Goal: Information Seeking & Learning: Learn about a topic

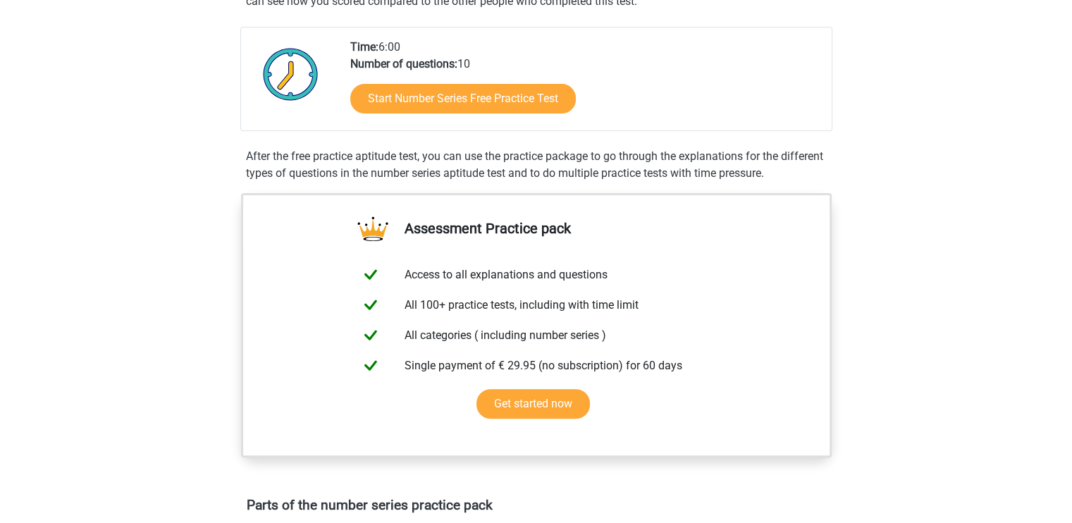
scroll to position [305, 0]
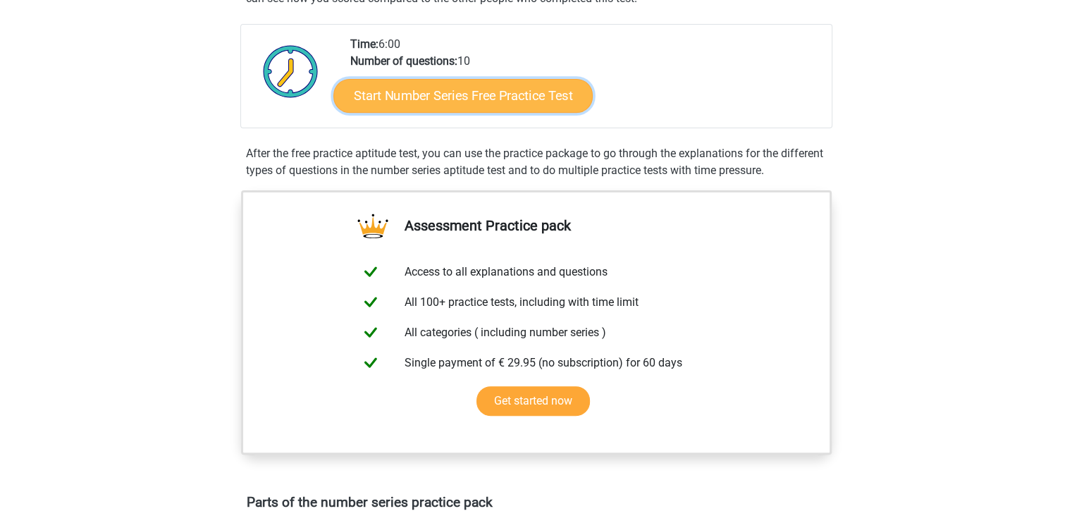
click at [401, 104] on link "Start Number Series Free Practice Test" at bounding box center [462, 95] width 259 height 34
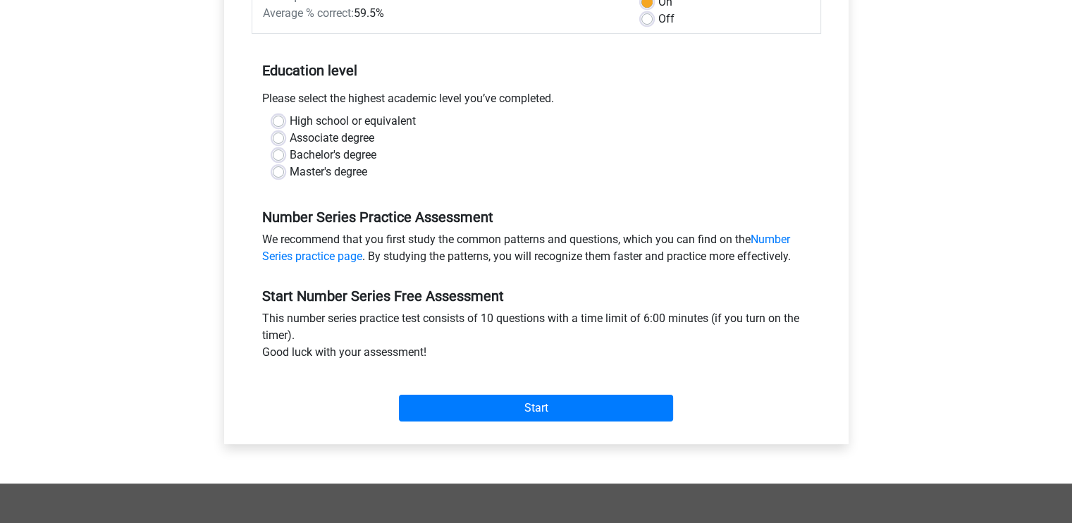
scroll to position [240, 0]
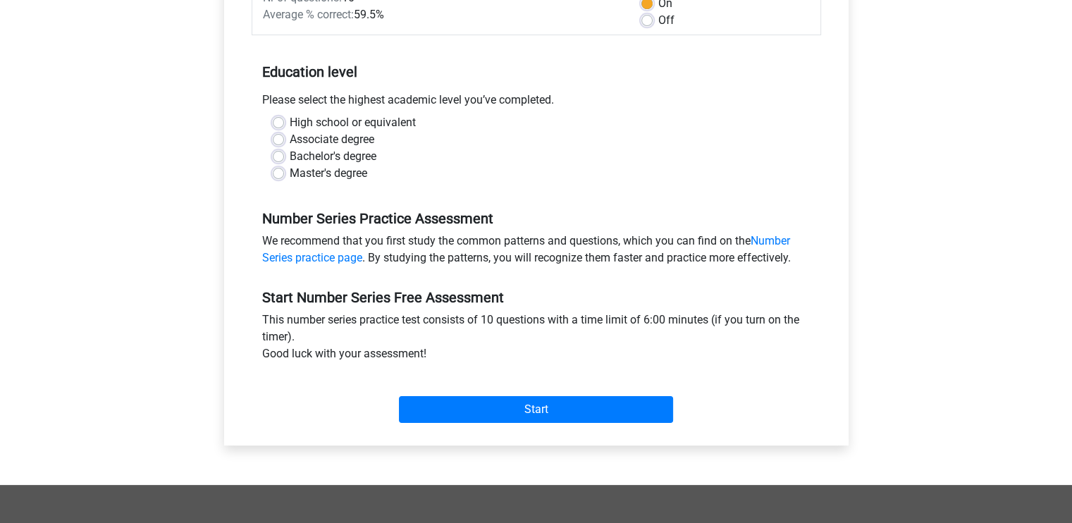
click at [333, 175] on label "Master's degree" at bounding box center [329, 173] width 78 height 17
click at [284, 175] on input "Master's degree" at bounding box center [278, 172] width 11 height 14
radio input "true"
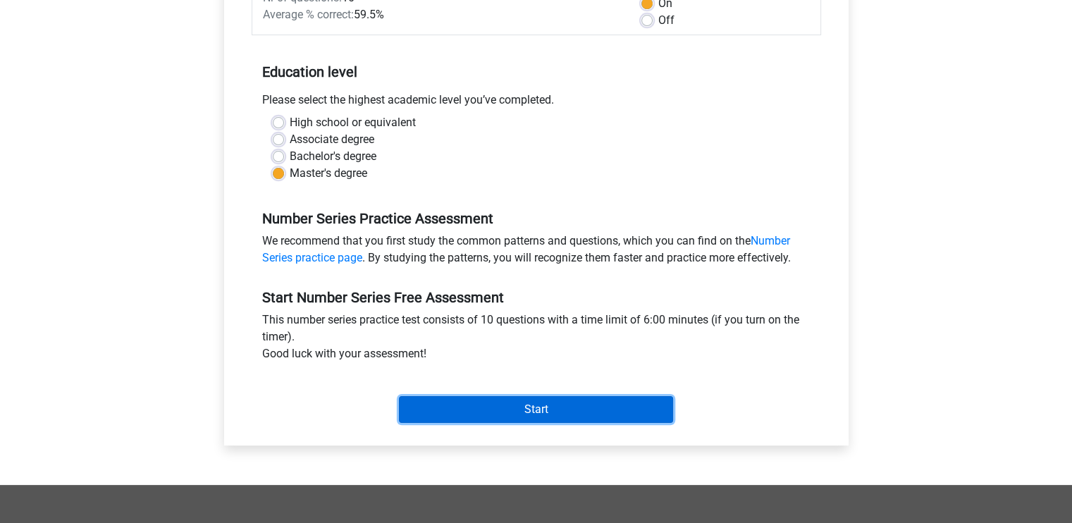
click at [463, 403] on input "Start" at bounding box center [536, 409] width 274 height 27
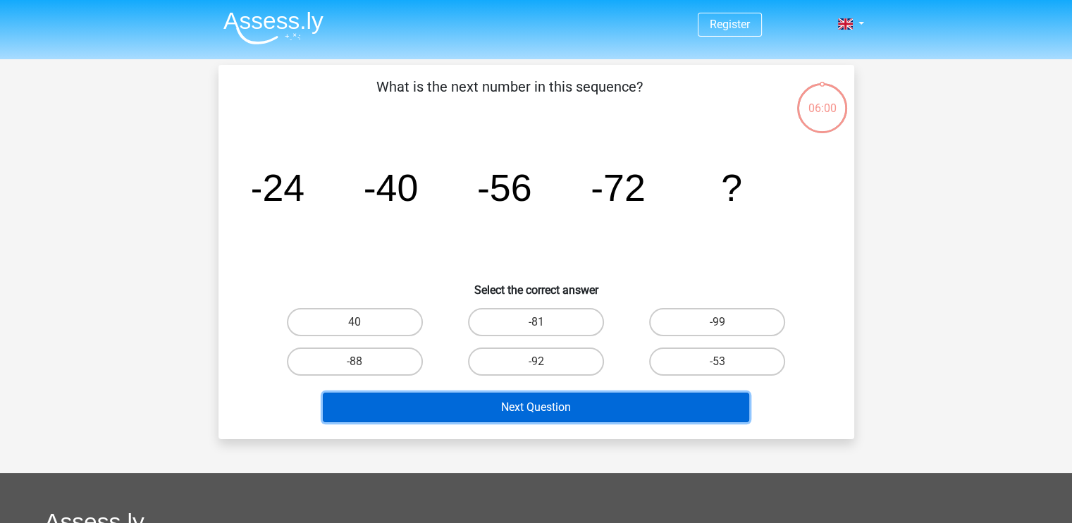
click at [463, 403] on button "Next Question" at bounding box center [536, 408] width 427 height 30
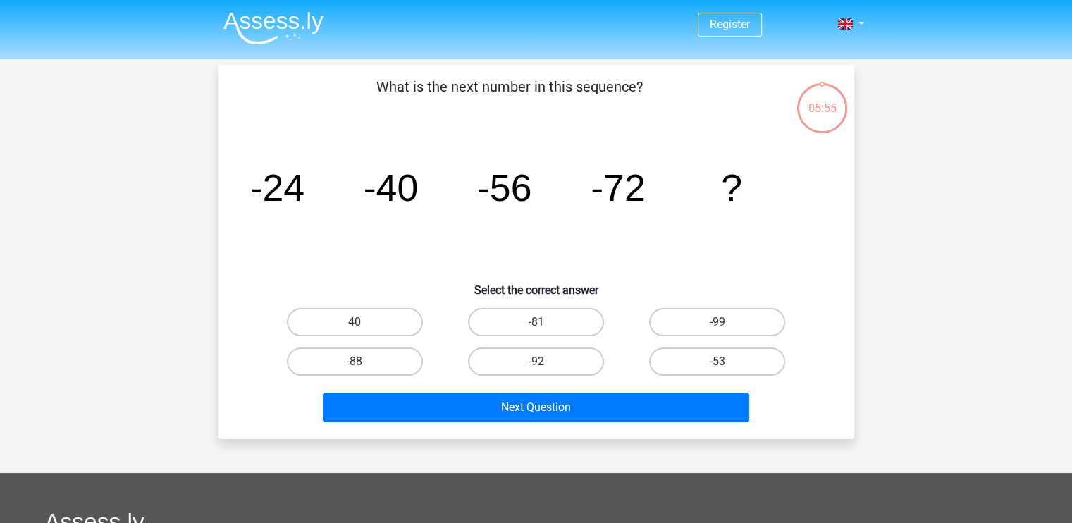
click at [639, 262] on icon "image/svg+xml -24 -40 -56 -72 ?" at bounding box center [536, 201] width 568 height 142
click at [333, 366] on label "-88" at bounding box center [355, 362] width 136 height 28
click at [355, 366] on input "-88" at bounding box center [359, 366] width 9 height 9
radio input "true"
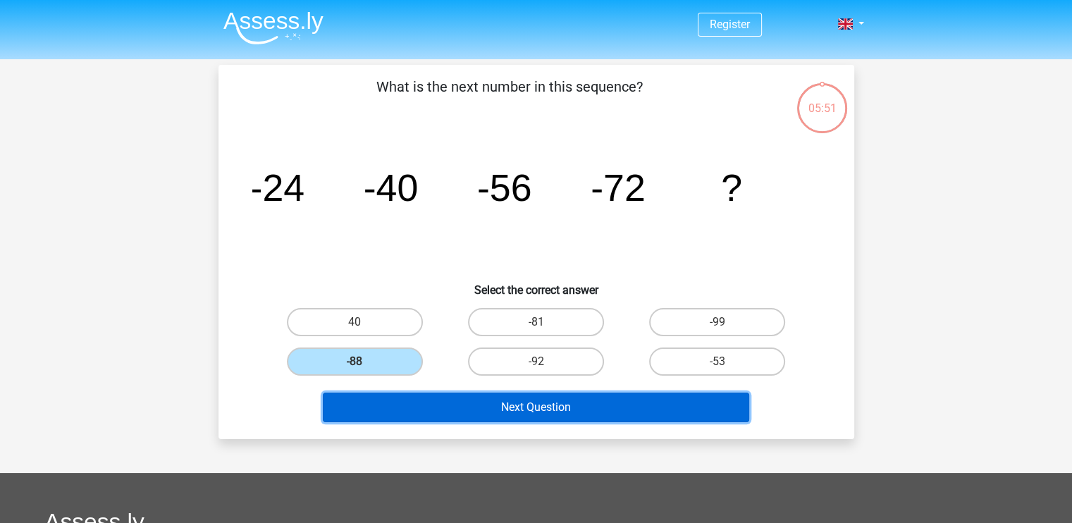
click at [369, 393] on button "Next Question" at bounding box center [536, 408] width 427 height 30
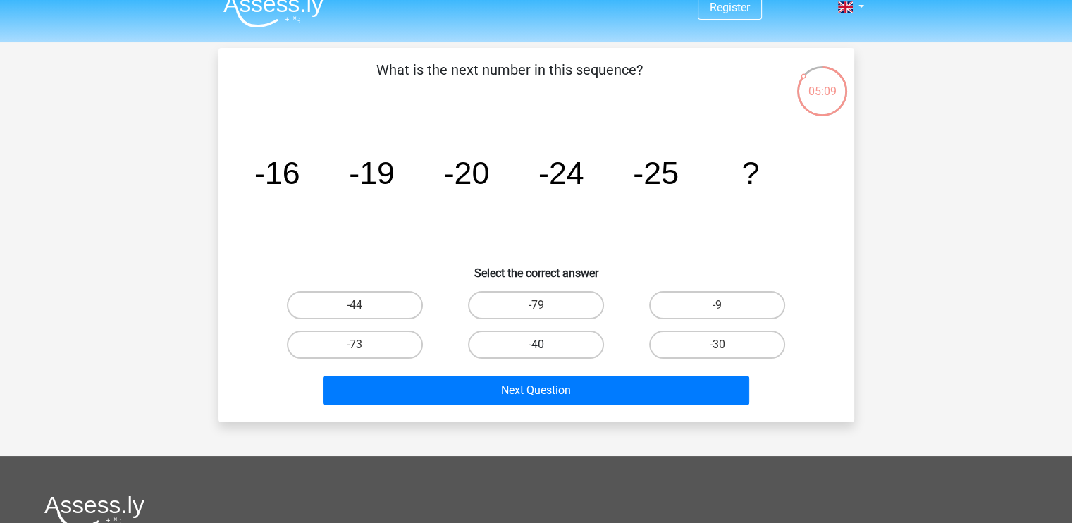
scroll to position [20, 0]
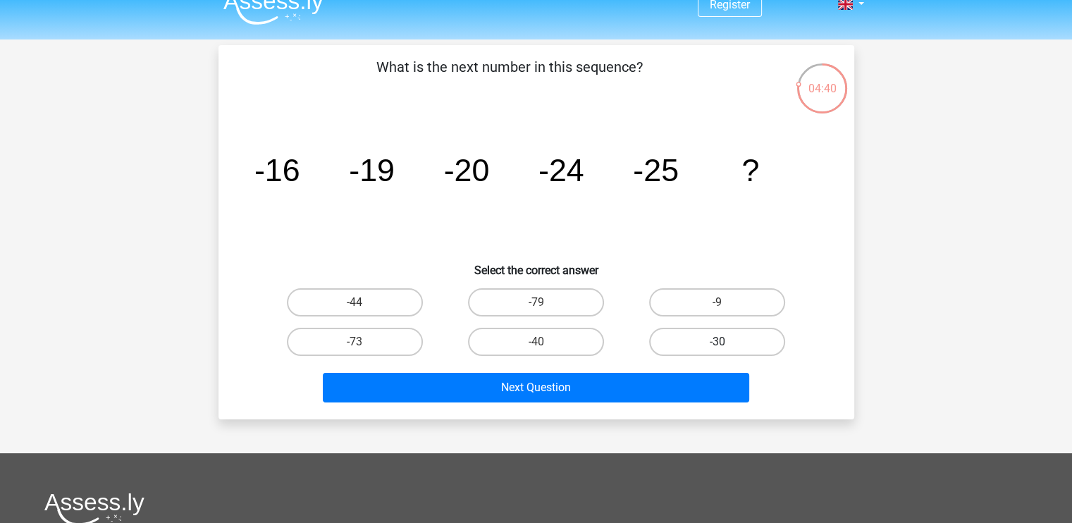
click at [670, 346] on label "-30" at bounding box center [717, 342] width 136 height 28
click at [718, 346] on input "-30" at bounding box center [722, 346] width 9 height 9
radio input "true"
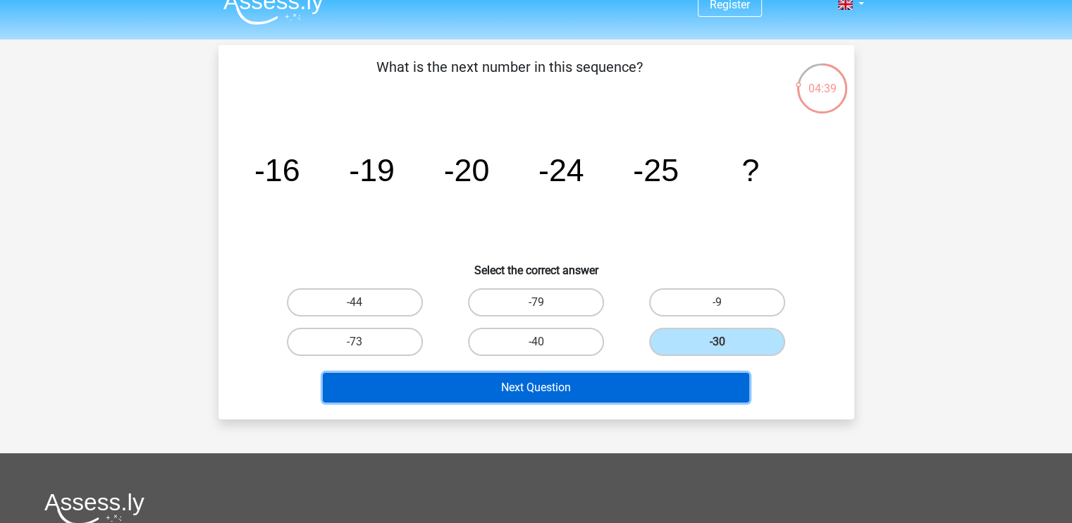
click at [632, 386] on button "Next Question" at bounding box center [536, 388] width 427 height 30
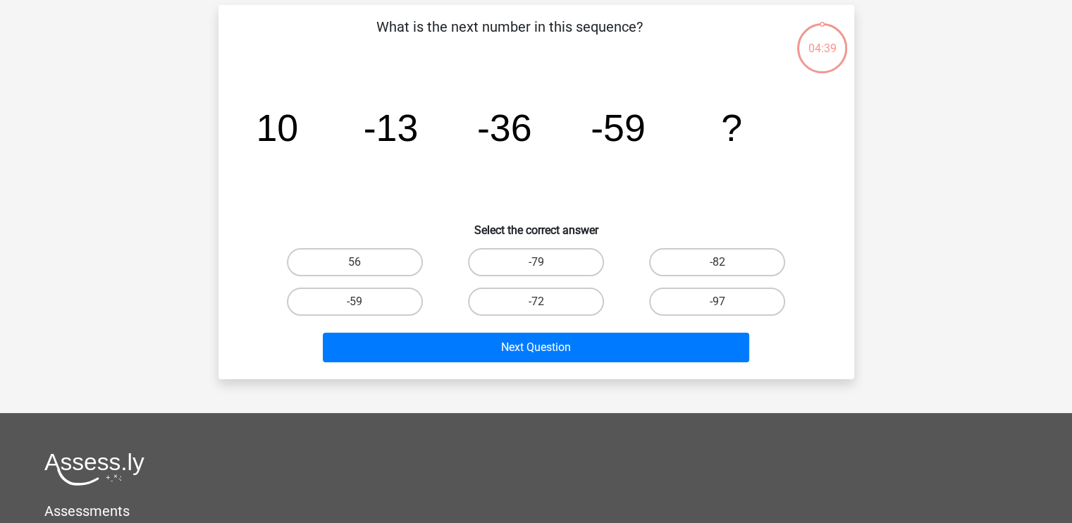
scroll to position [65, 0]
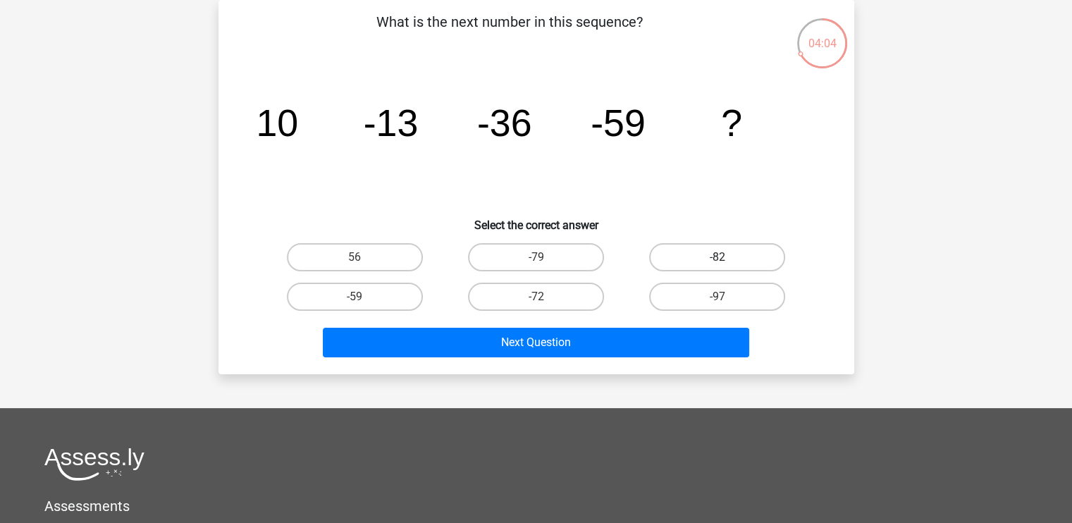
click at [722, 254] on label "-82" at bounding box center [717, 257] width 136 height 28
click at [722, 257] on input "-82" at bounding box center [722, 261] width 9 height 9
radio input "true"
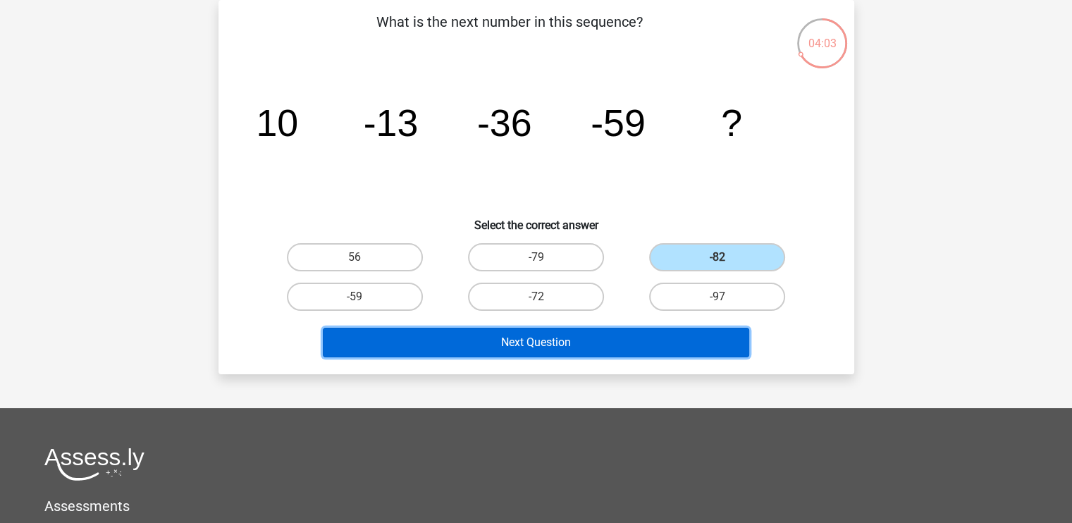
click at [639, 340] on button "Next Question" at bounding box center [536, 343] width 427 height 30
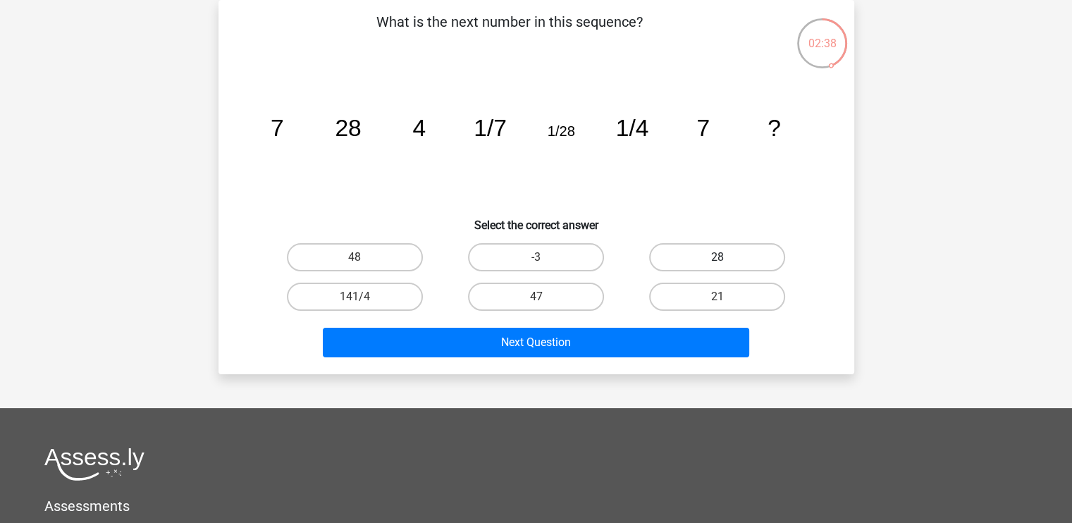
click at [698, 257] on label "28" at bounding box center [717, 257] width 136 height 28
click at [718, 257] on input "28" at bounding box center [722, 261] width 9 height 9
radio input "true"
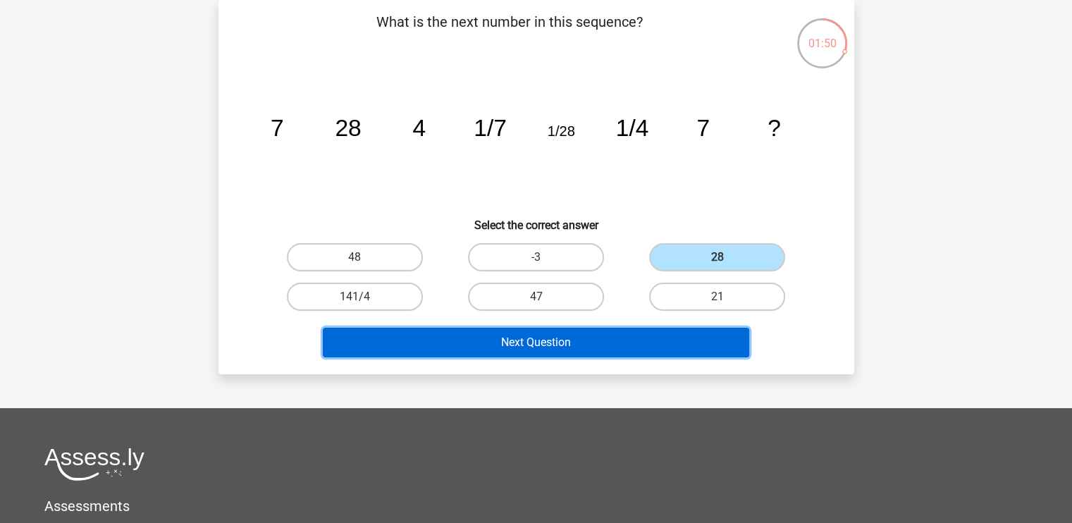
click at [642, 338] on button "Next Question" at bounding box center [536, 343] width 427 height 30
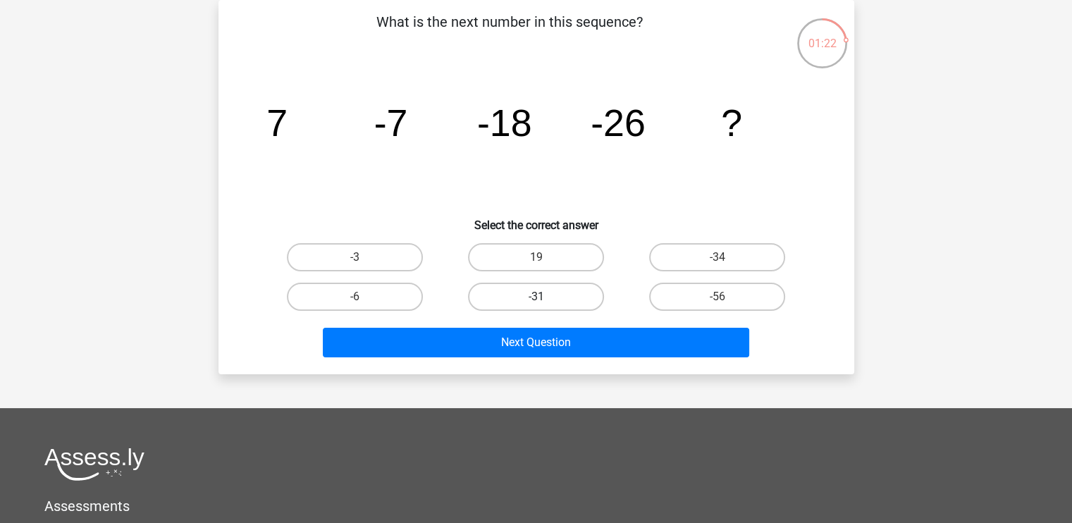
click at [513, 305] on label "-31" at bounding box center [536, 297] width 136 height 28
click at [536, 305] on input "-31" at bounding box center [540, 301] width 9 height 9
radio input "true"
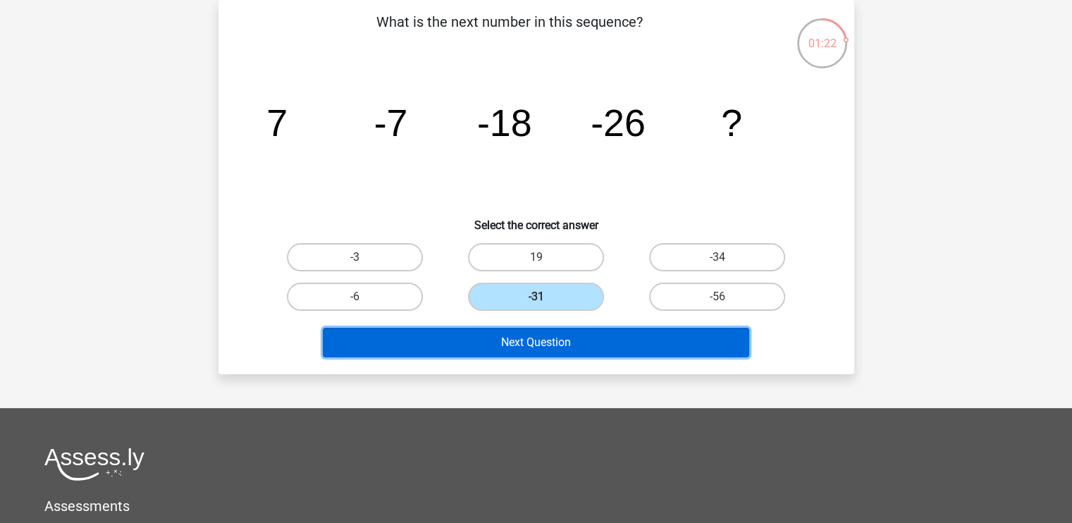
click at [526, 329] on button "Next Question" at bounding box center [536, 343] width 427 height 30
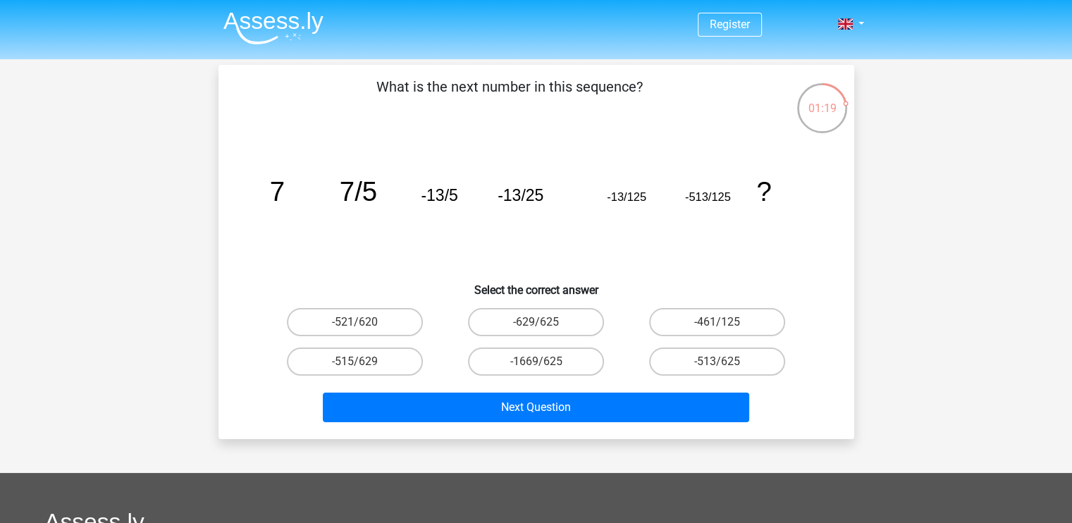
scroll to position [1, 0]
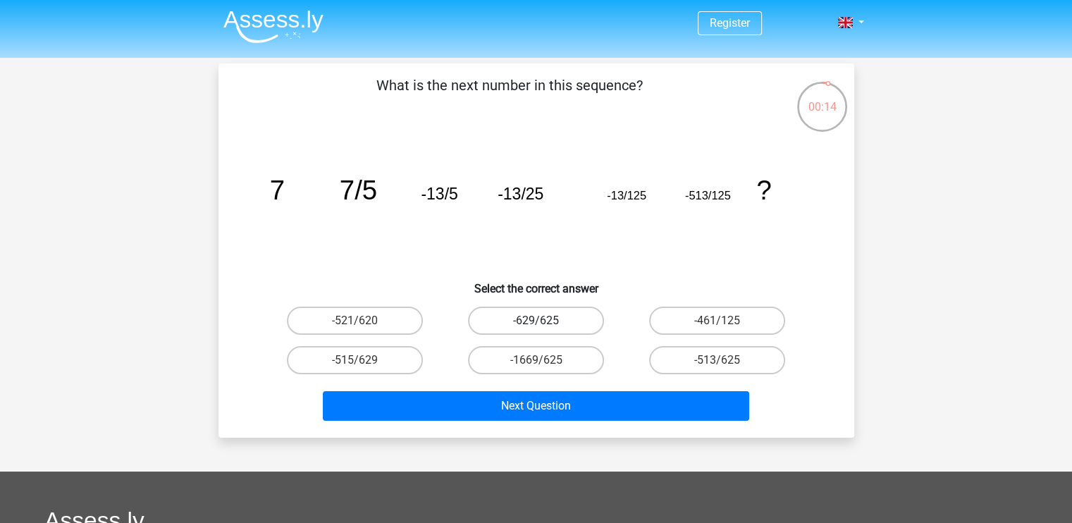
click at [512, 319] on label "-629/625" at bounding box center [536, 321] width 136 height 28
click at [536, 321] on input "-629/625" at bounding box center [540, 325] width 9 height 9
radio input "true"
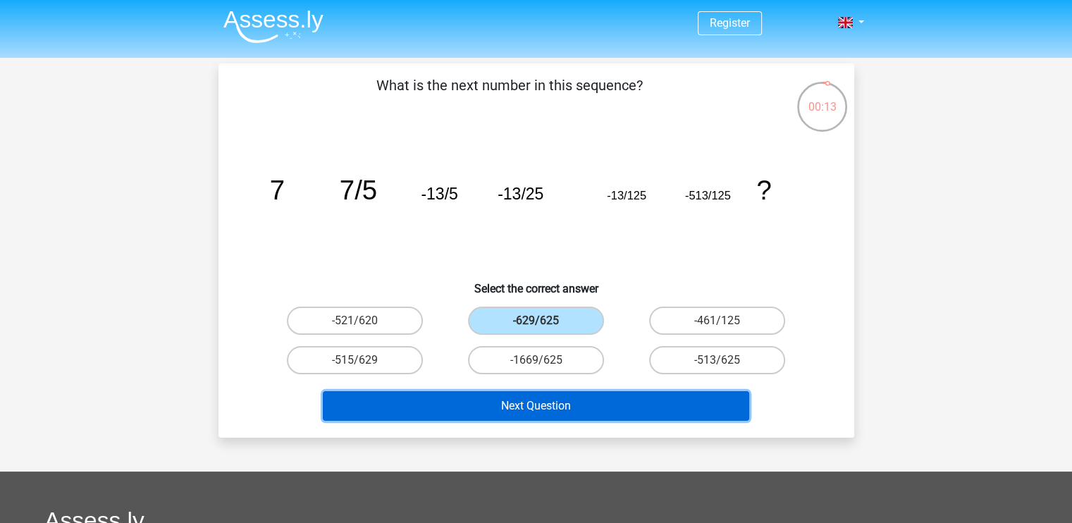
click at [520, 391] on button "Next Question" at bounding box center [536, 406] width 427 height 30
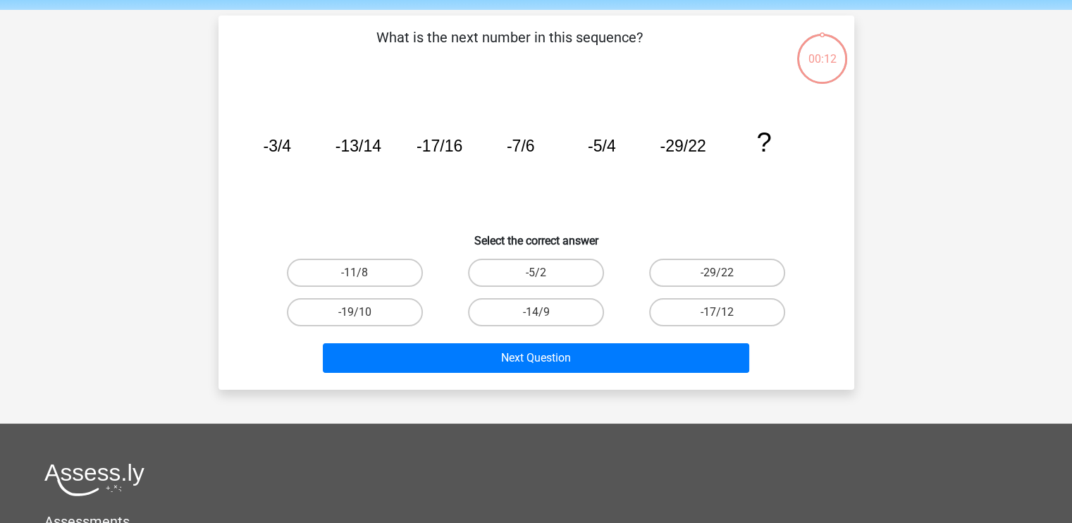
scroll to position [65, 0]
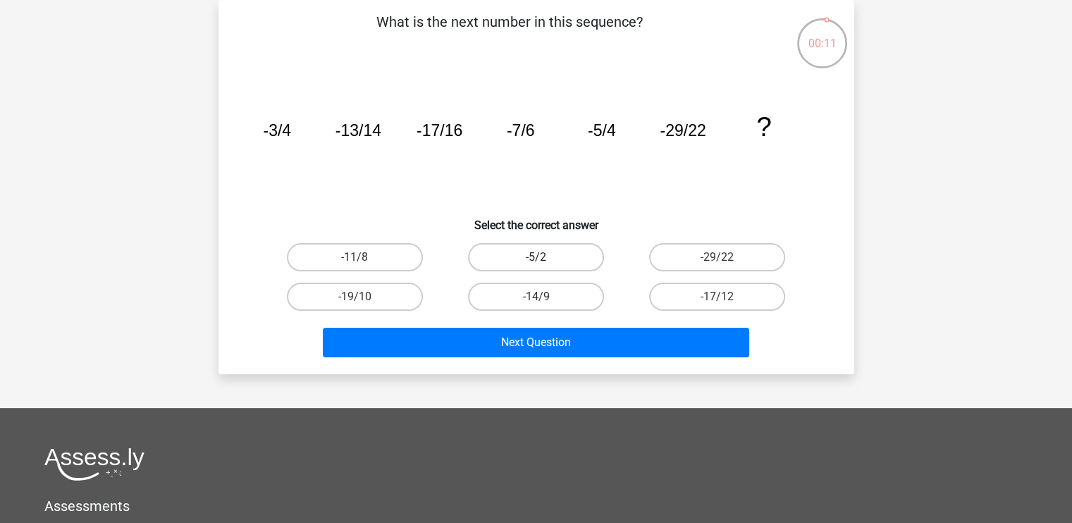
click at [520, 267] on label "-5/2" at bounding box center [536, 257] width 136 height 28
click at [536, 267] on input "-5/2" at bounding box center [540, 261] width 9 height 9
radio input "true"
click at [685, 268] on label "-29/22" at bounding box center [717, 257] width 136 height 28
click at [718, 267] on input "-29/22" at bounding box center [722, 261] width 9 height 9
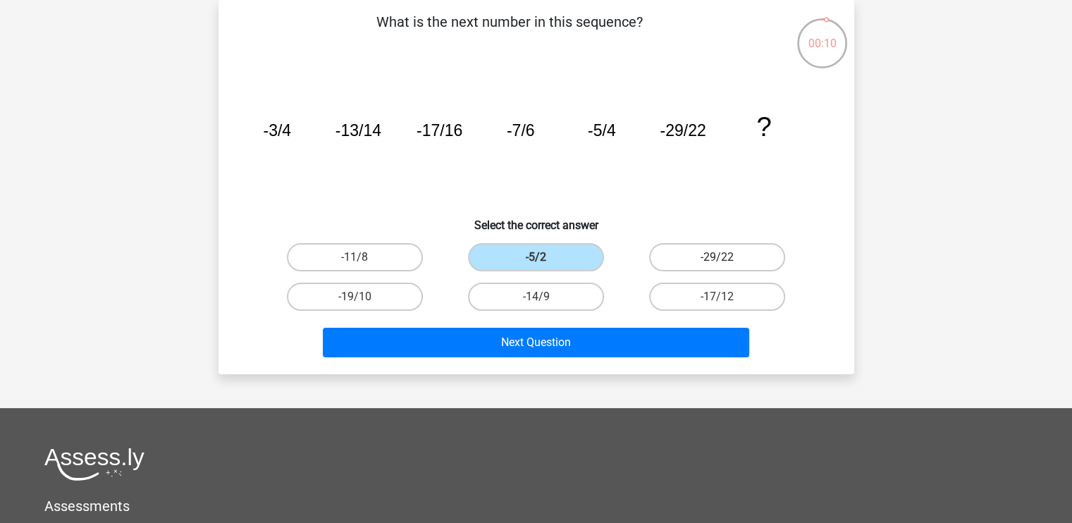
radio input "true"
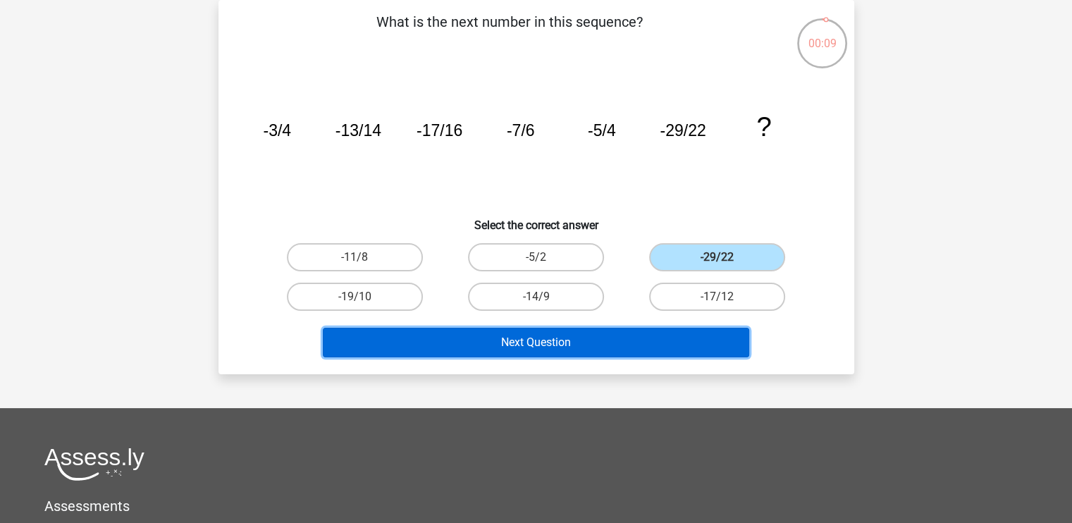
click at [618, 333] on button "Next Question" at bounding box center [536, 343] width 427 height 30
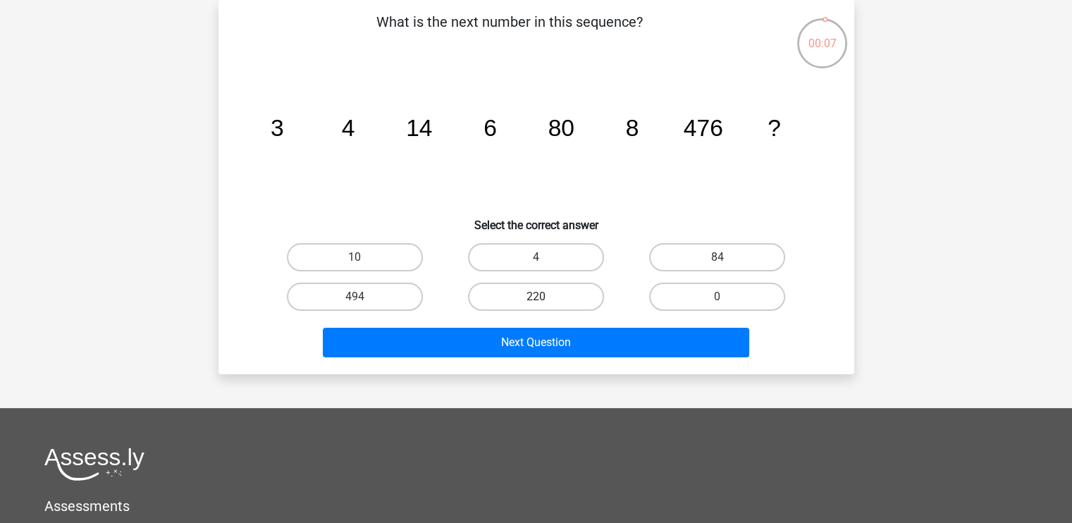
click at [522, 292] on label "220" at bounding box center [536, 297] width 136 height 28
click at [536, 297] on input "220" at bounding box center [540, 301] width 9 height 9
radio input "true"
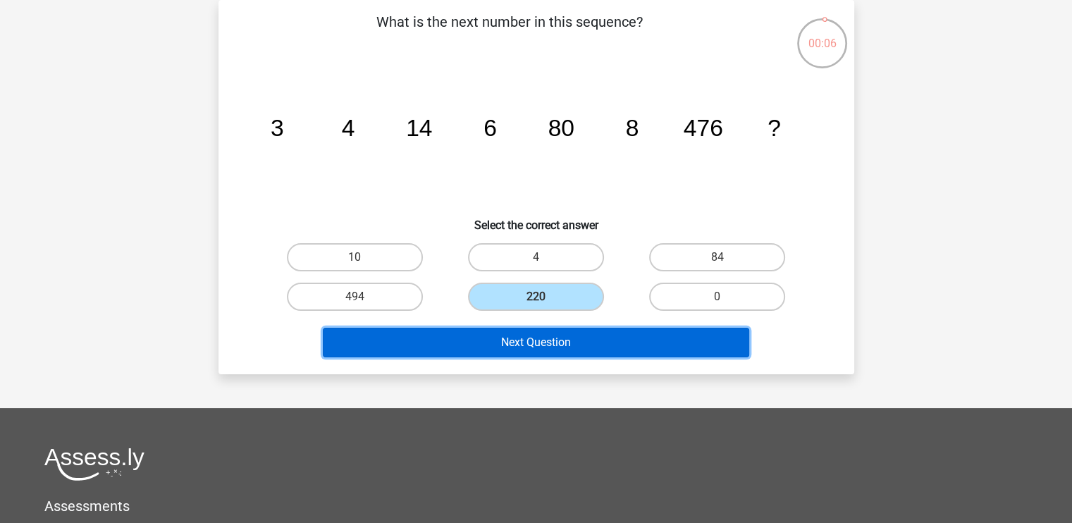
click at [503, 352] on button "Next Question" at bounding box center [536, 343] width 427 height 30
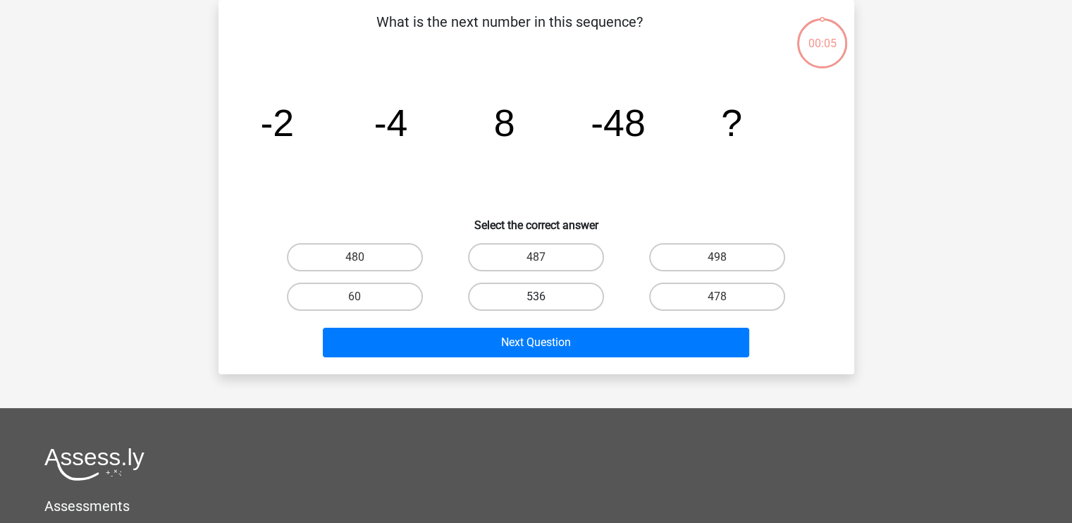
click at [555, 288] on label "536" at bounding box center [536, 297] width 136 height 28
click at [545, 297] on input "536" at bounding box center [540, 301] width 9 height 9
radio input "true"
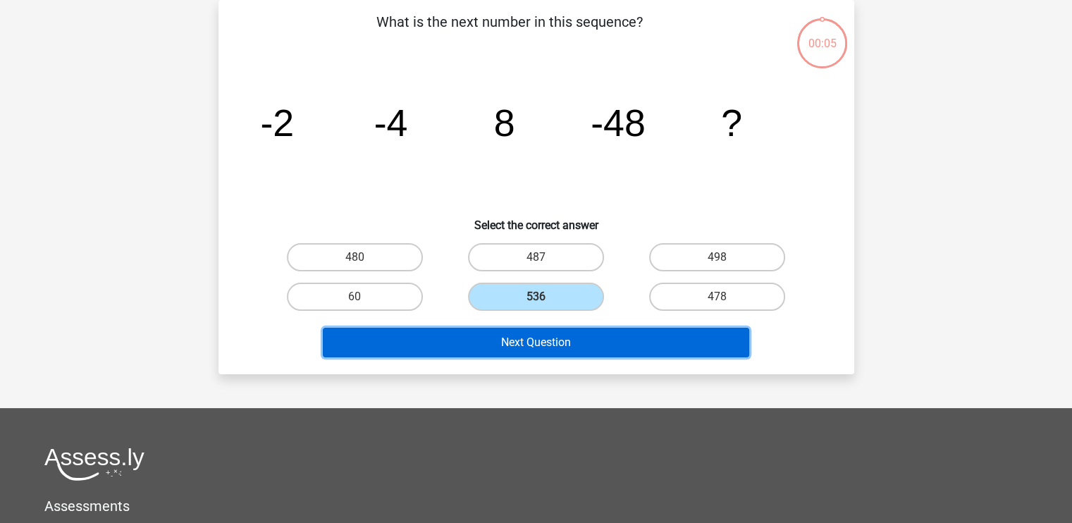
click at [543, 348] on button "Next Question" at bounding box center [536, 343] width 427 height 30
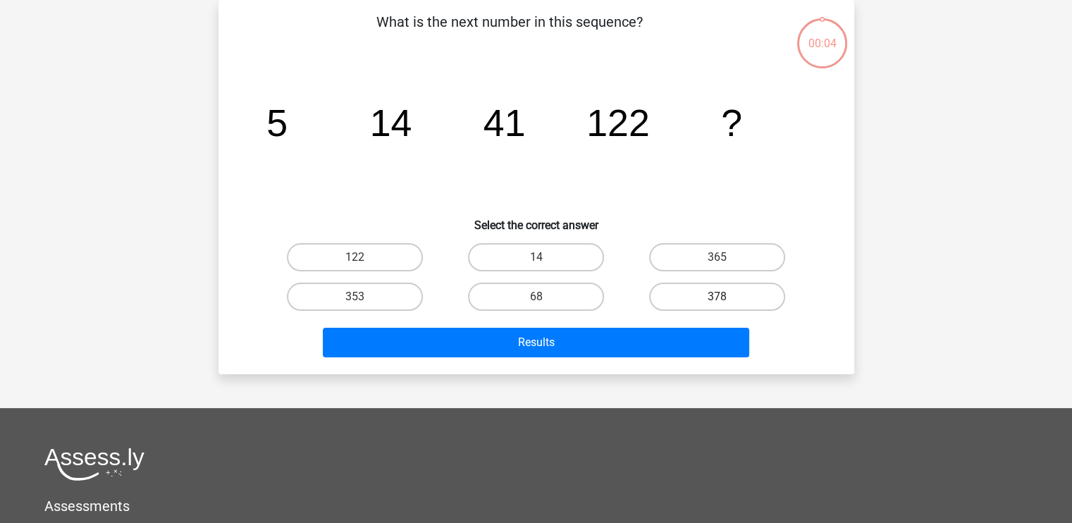
click at [674, 293] on label "378" at bounding box center [717, 297] width 136 height 28
click at [718, 297] on input "378" at bounding box center [722, 301] width 9 height 9
radio input "true"
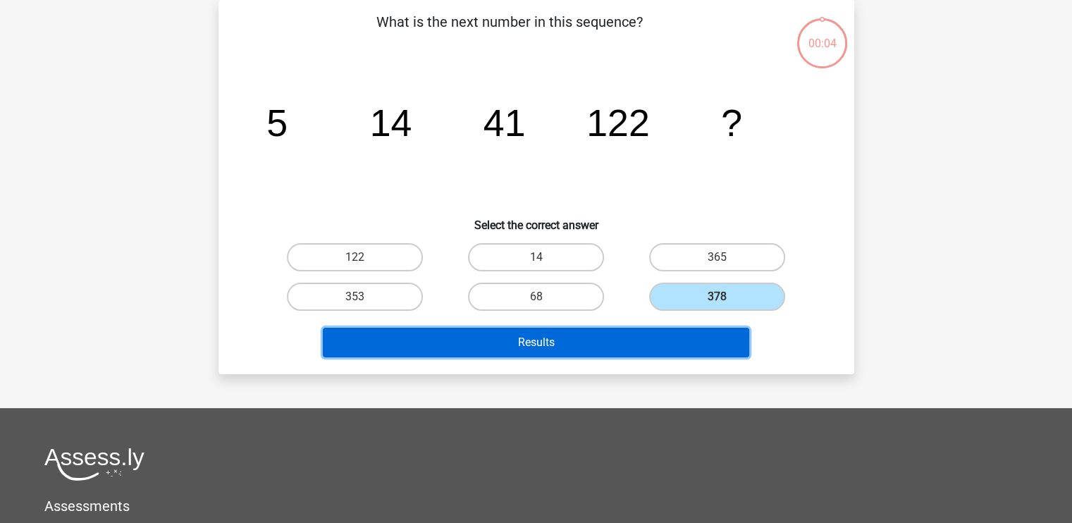
click at [636, 332] on button "Results" at bounding box center [536, 343] width 427 height 30
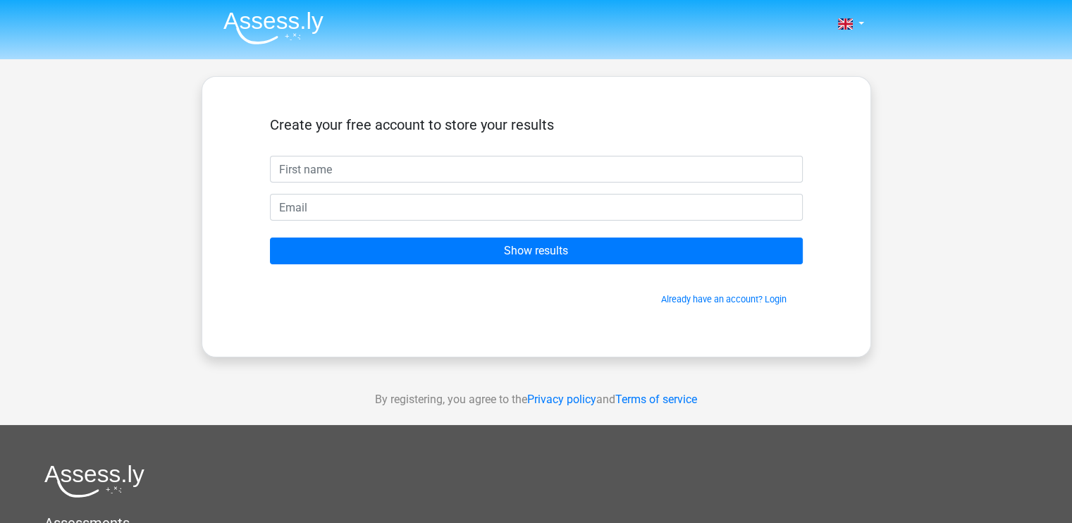
click at [349, 166] on input "text" at bounding box center [536, 169] width 533 height 27
type input "lili"
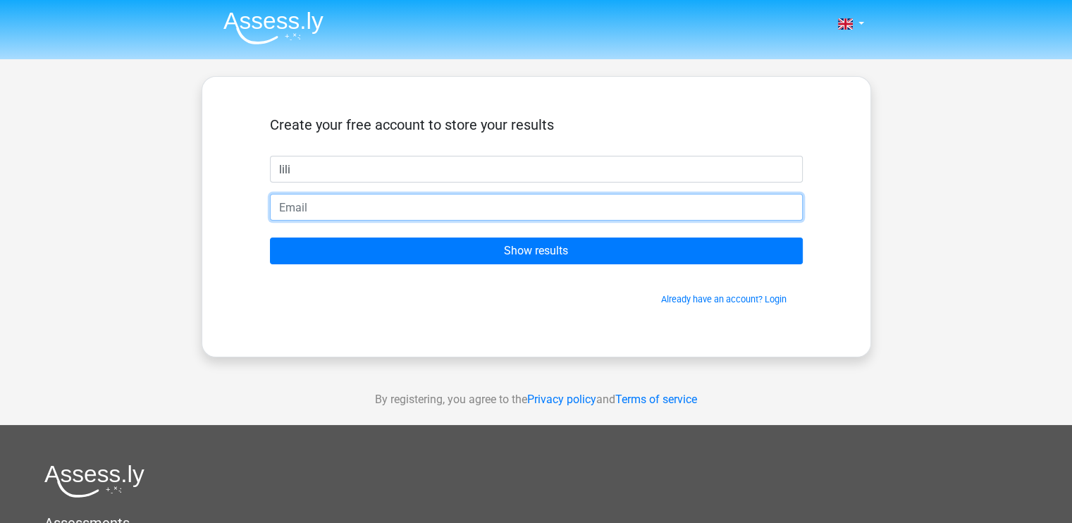
click at [327, 202] on input "email" at bounding box center [536, 207] width 533 height 27
type input "j"
type input "hieudoanminhnguyen@gmail.com"
click at [270, 238] on input "Show results" at bounding box center [536, 251] width 533 height 27
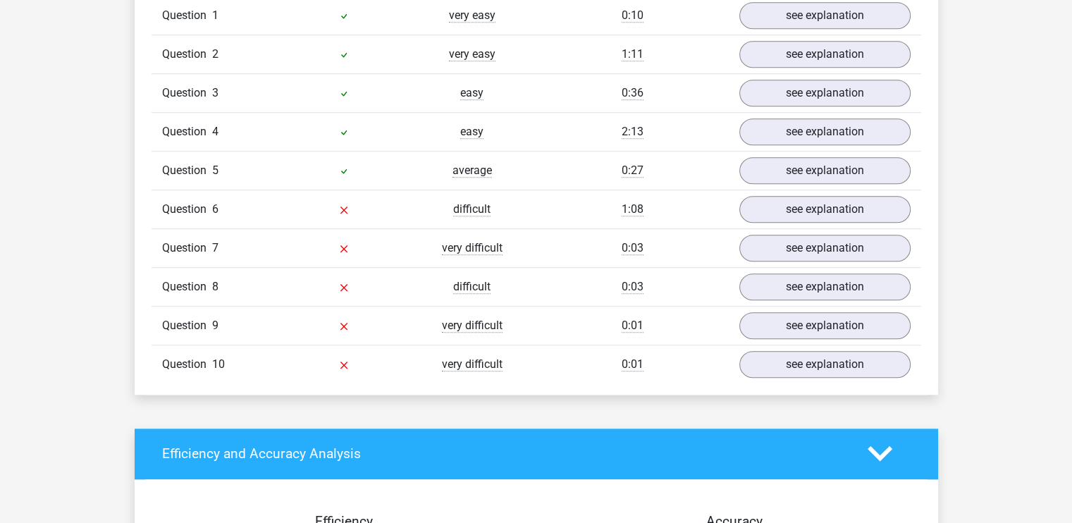
scroll to position [1200, 0]
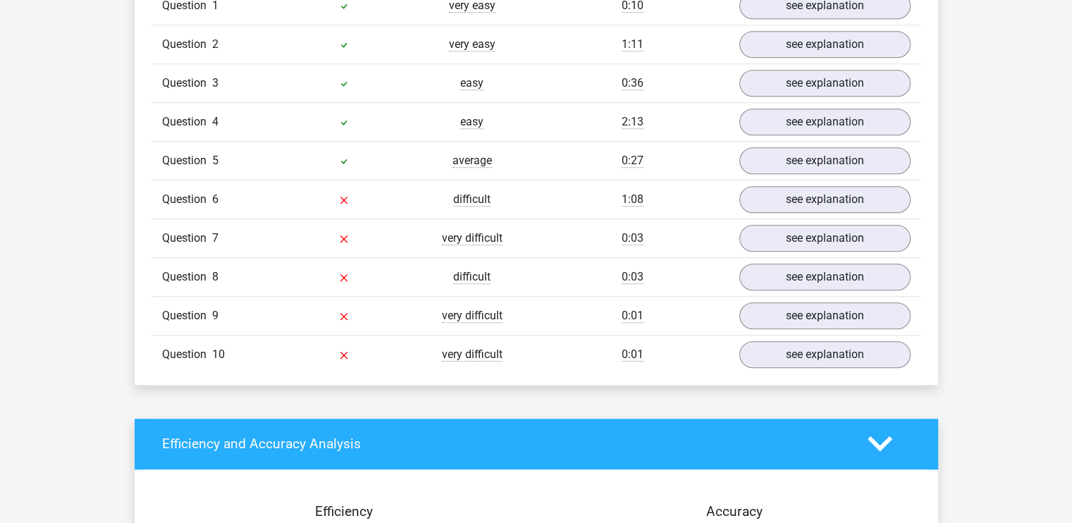
click at [470, 207] on div "Question 6 difficult 1:08 see explanation" at bounding box center [537, 199] width 770 height 39
click at [744, 191] on link "see explanation" at bounding box center [824, 199] width 197 height 31
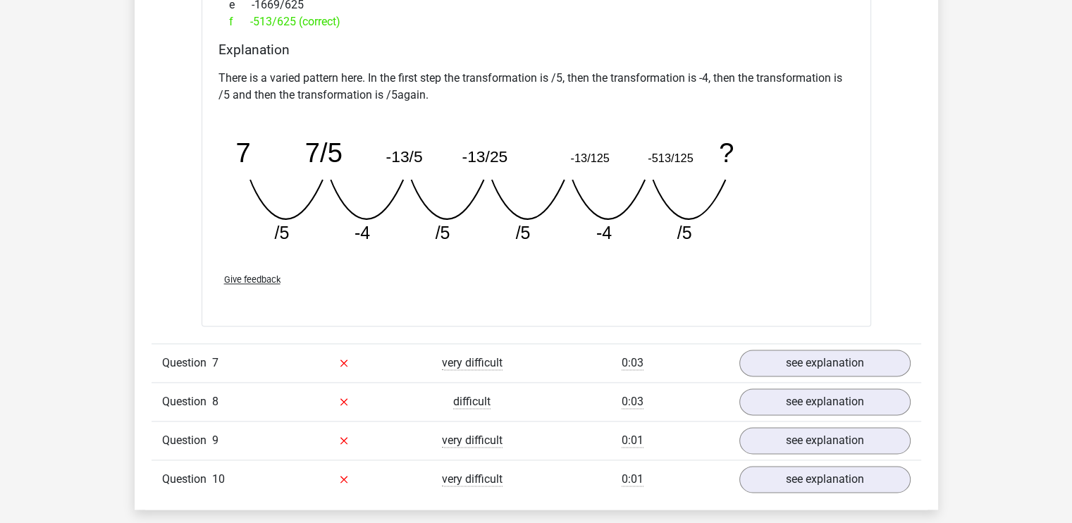
scroll to position [1731, 0]
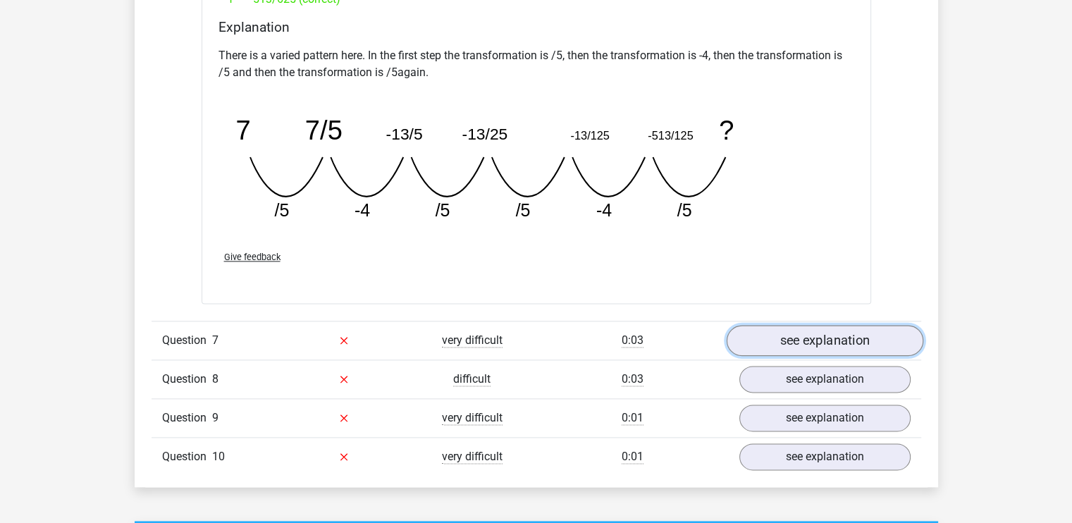
click at [778, 331] on link "see explanation" at bounding box center [824, 340] width 197 height 31
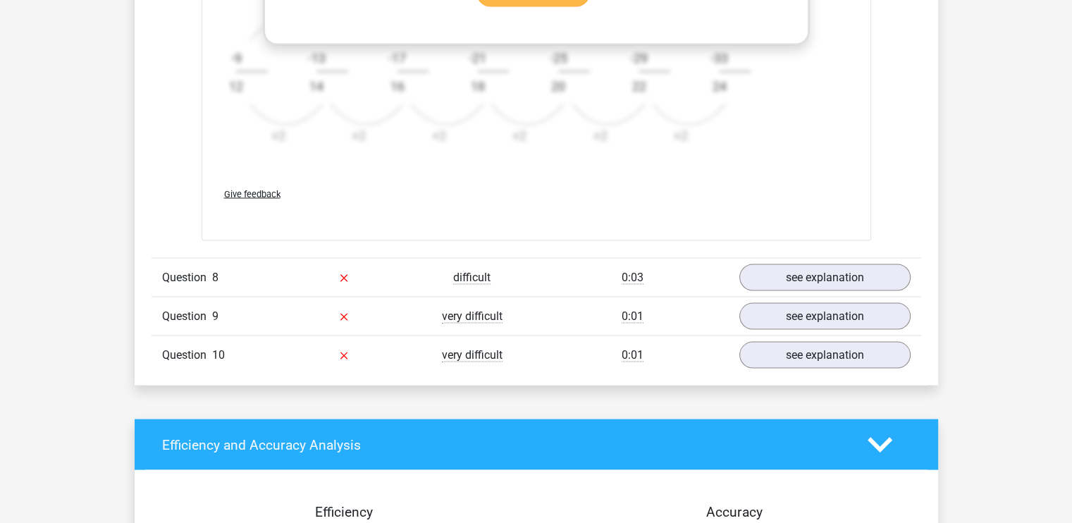
scroll to position [2701, 0]
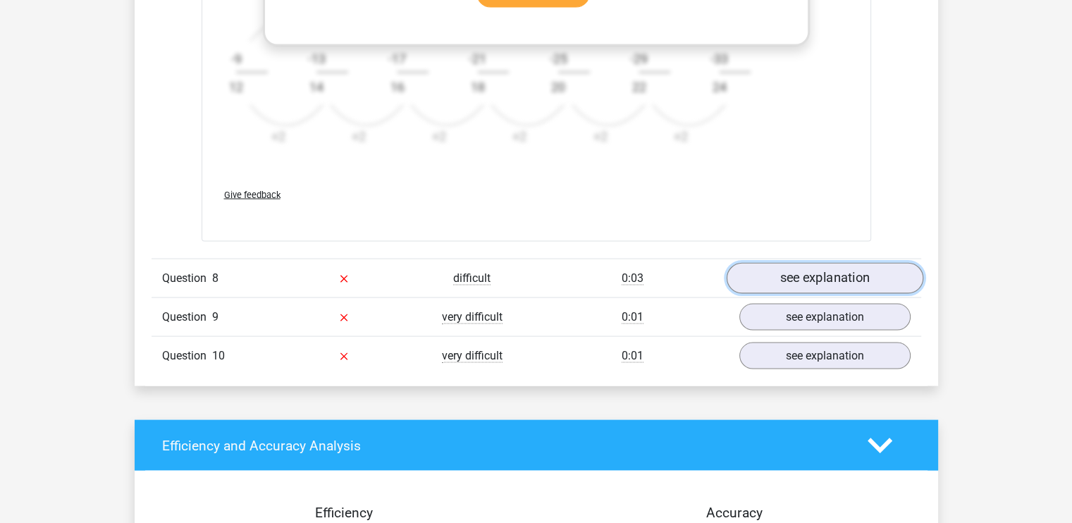
click at [772, 264] on link "see explanation" at bounding box center [824, 279] width 197 height 31
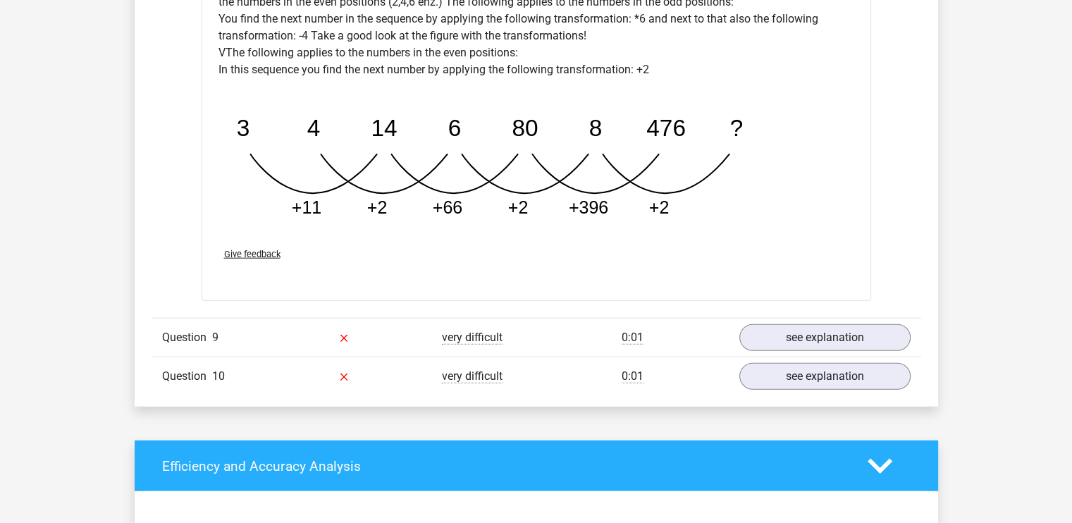
scroll to position [3415, 0]
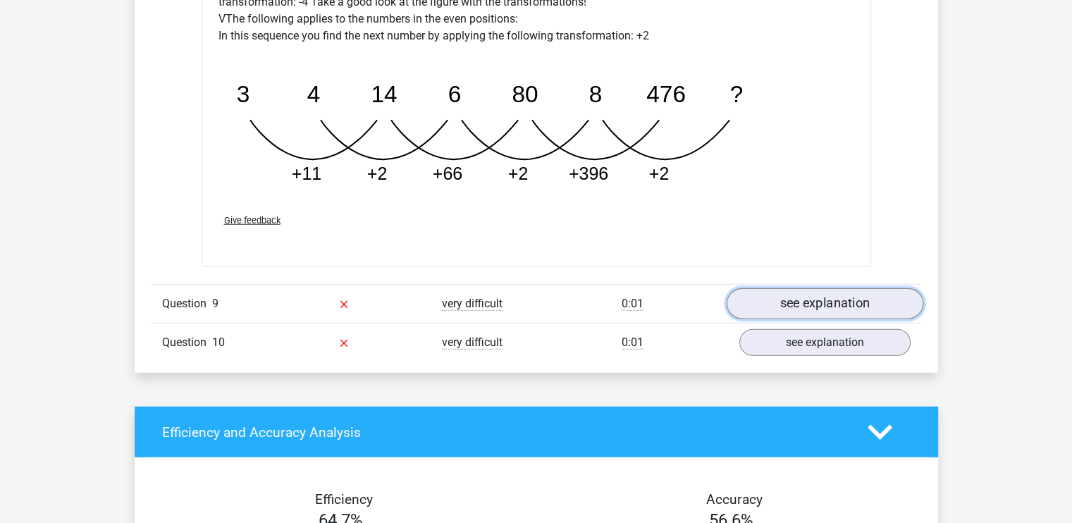
click at [821, 301] on link "see explanation" at bounding box center [824, 303] width 197 height 31
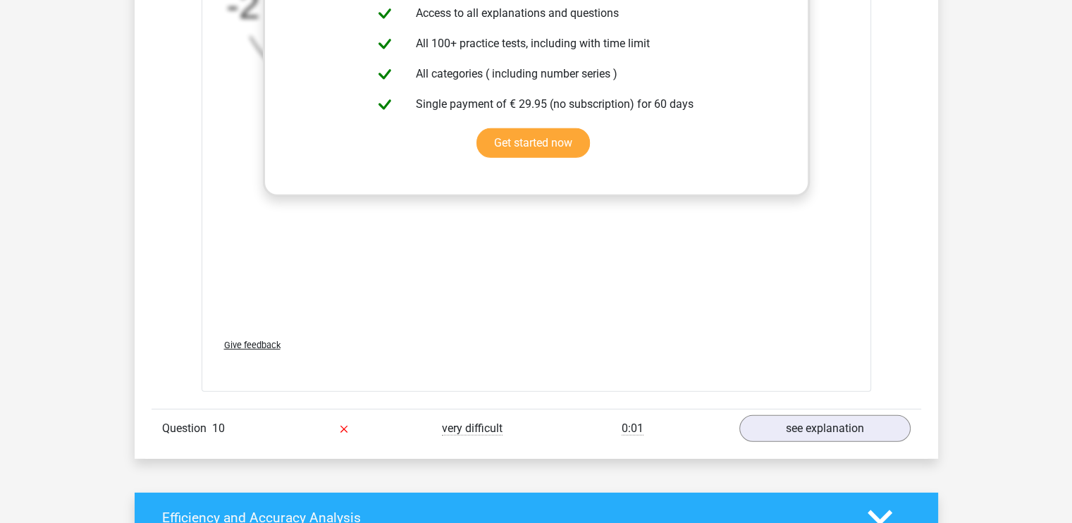
scroll to position [4233, 0]
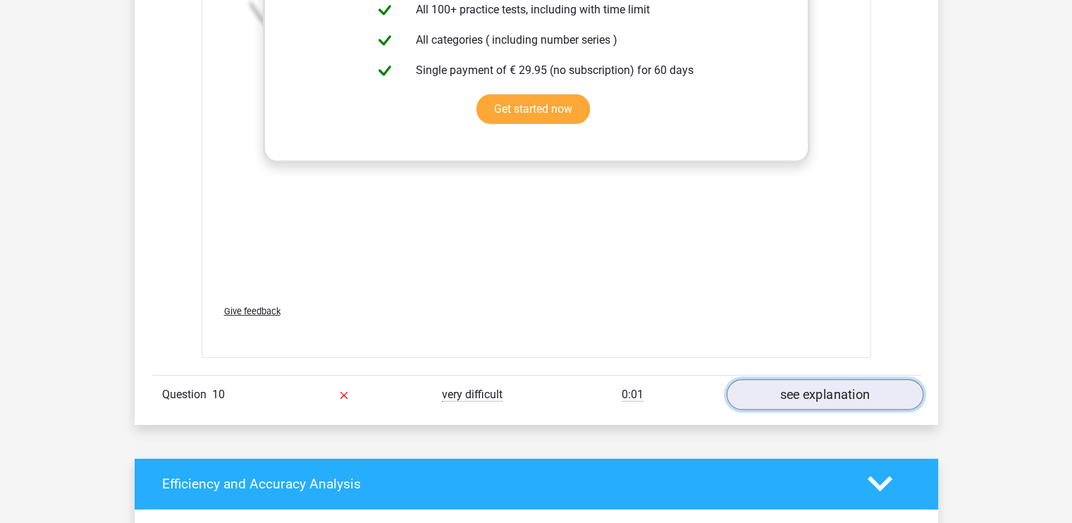
click at [795, 387] on link "see explanation" at bounding box center [824, 394] width 197 height 31
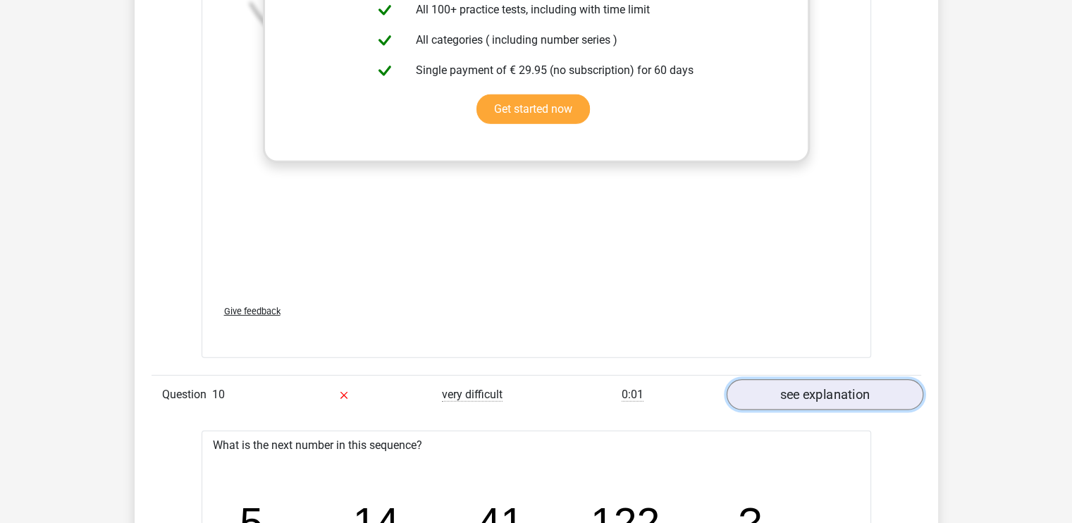
scroll to position [4501, 0]
